Goal: Task Accomplishment & Management: Manage account settings

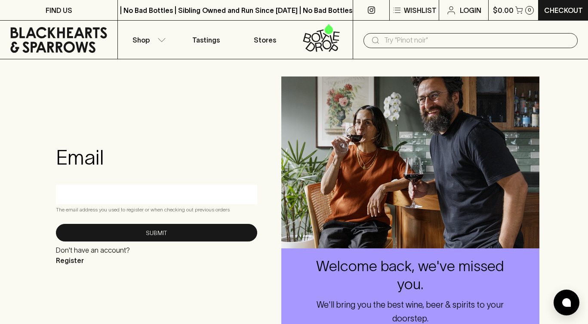
click at [126, 196] on input "text" at bounding box center [156, 194] width 188 height 14
type input "[EMAIL_ADDRESS][DOMAIN_NAME]"
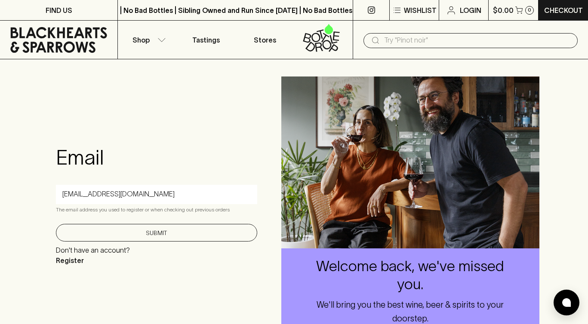
click at [138, 233] on button "Submit" at bounding box center [156, 233] width 201 height 18
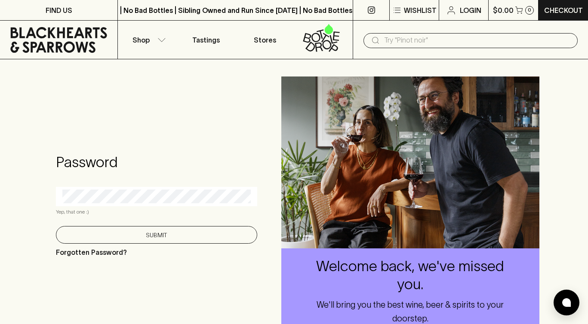
click at [130, 232] on button "Submit" at bounding box center [156, 235] width 201 height 18
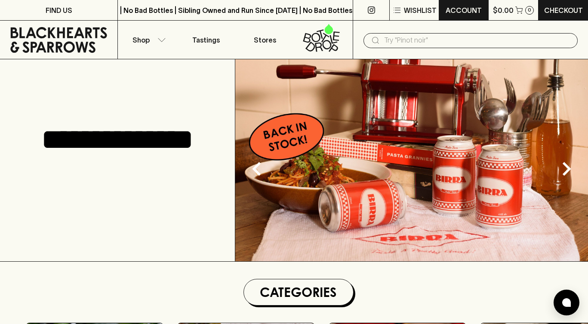
click at [453, 11] on p "ACCOUNT" at bounding box center [463, 10] width 36 height 10
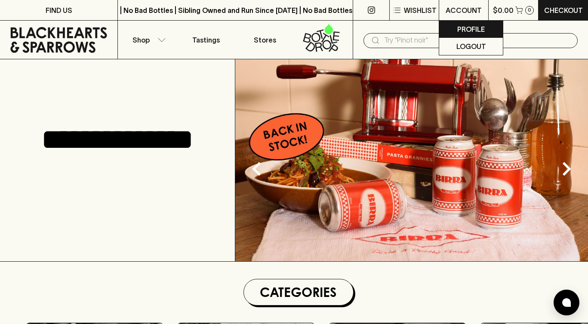
click at [461, 29] on p "Profile" at bounding box center [471, 29] width 28 height 10
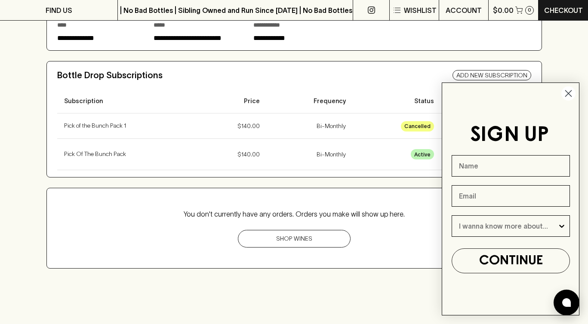
scroll to position [131, 0]
click at [568, 92] on circle "Close dialog" at bounding box center [568, 93] width 14 height 14
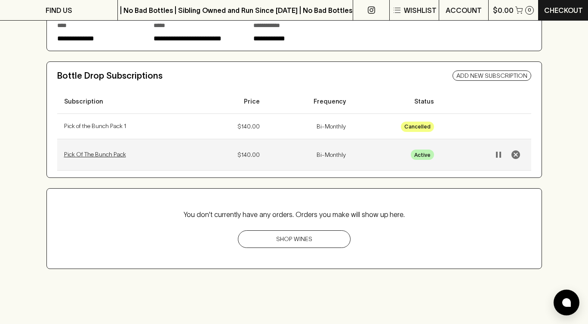
click at [108, 155] on p "Pick Of The Bunch Pack" at bounding box center [128, 154] width 128 height 9
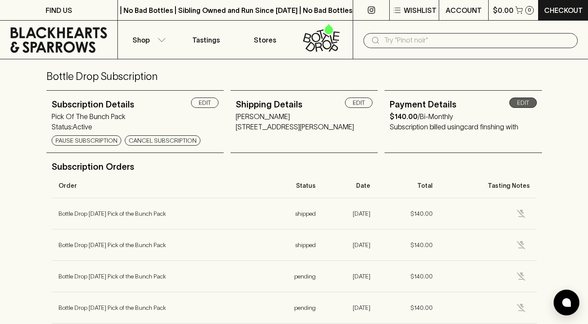
click at [531, 105] on link "Edit" at bounding box center [523, 103] width 28 height 10
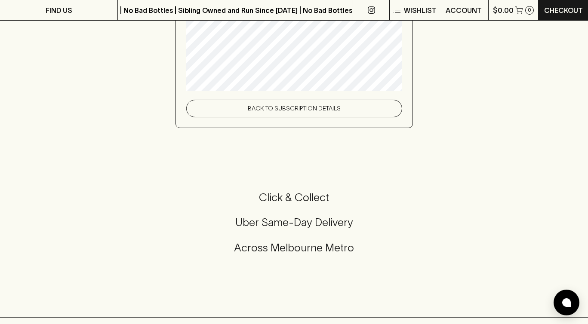
scroll to position [108, 0]
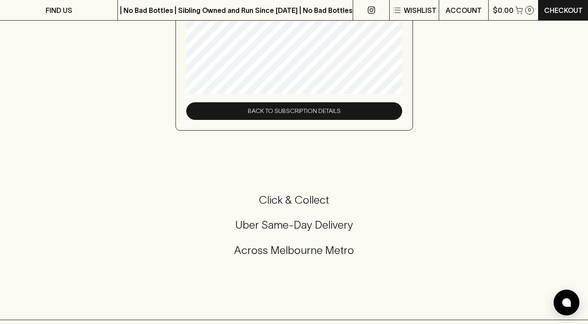
click at [278, 115] on link "Back To Subscription Details" at bounding box center [294, 111] width 216 height 18
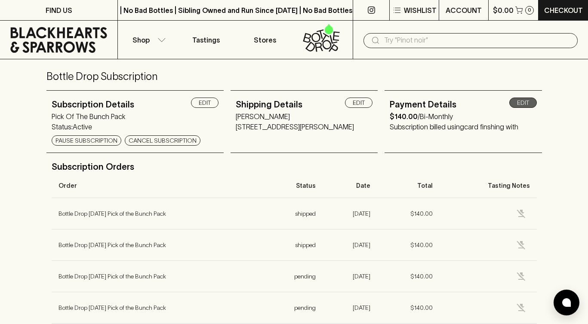
click at [531, 104] on link "Edit" at bounding box center [523, 103] width 28 height 10
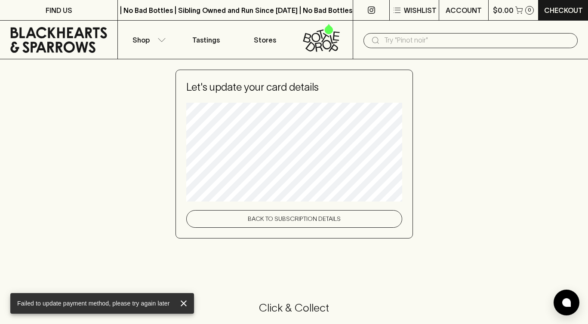
click at [185, 302] on icon "close" at bounding box center [184, 304] width 6 height 6
